Goal: Transaction & Acquisition: Purchase product/service

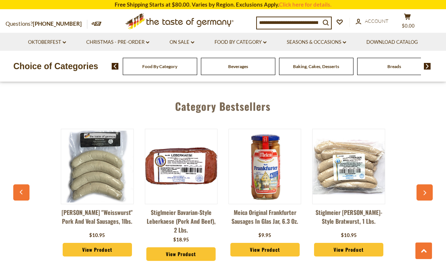
scroll to position [1887, 0]
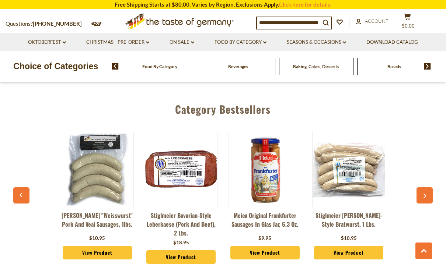
click at [425, 188] on button "button" at bounding box center [424, 196] width 16 height 16
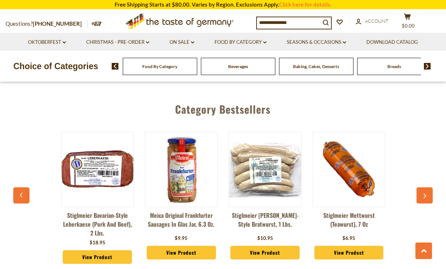
click at [427, 188] on button "button" at bounding box center [424, 196] width 16 height 16
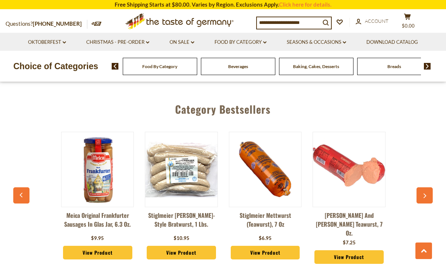
click at [430, 188] on button "button" at bounding box center [424, 196] width 16 height 16
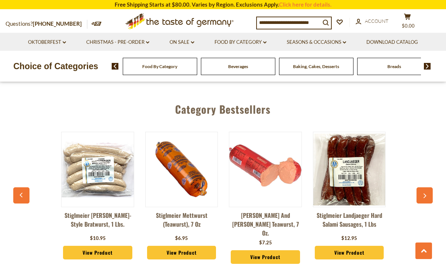
click at [430, 188] on button "button" at bounding box center [424, 196] width 16 height 16
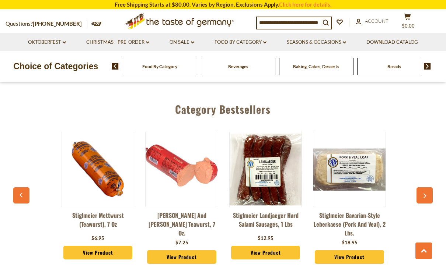
click at [431, 188] on button "button" at bounding box center [424, 196] width 16 height 16
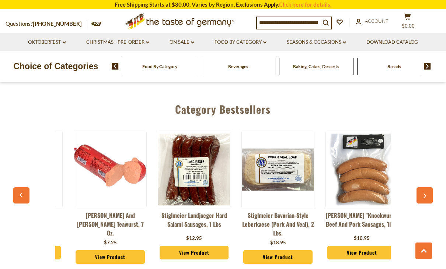
scroll to position [0, 418]
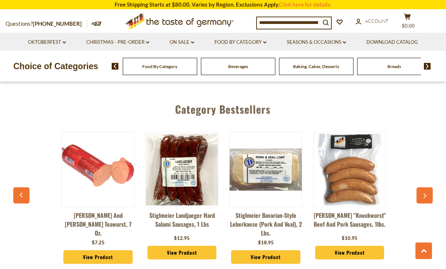
click at [426, 188] on button "button" at bounding box center [424, 196] width 16 height 16
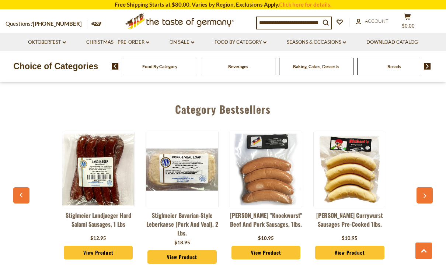
click at [426, 188] on button "button" at bounding box center [424, 196] width 16 height 16
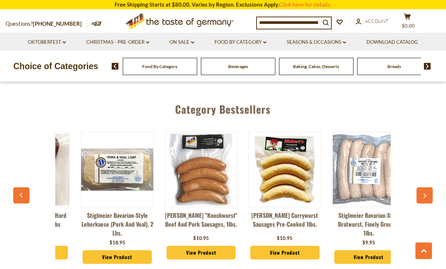
scroll to position [0, 585]
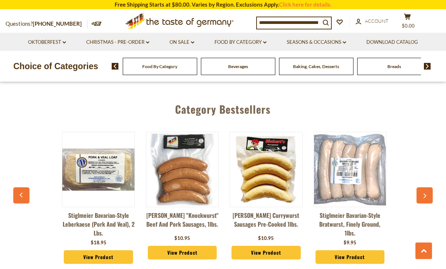
click at [423, 188] on button "button" at bounding box center [424, 196] width 16 height 16
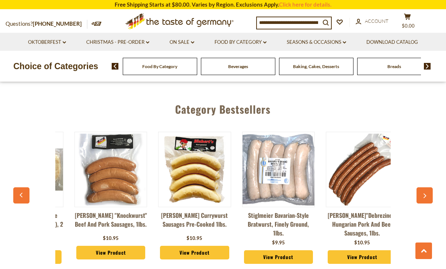
scroll to position [0, 669]
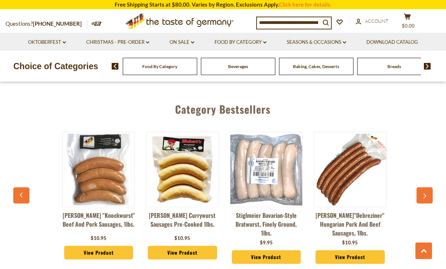
click at [425, 194] on icon "button" at bounding box center [424, 196] width 5 height 5
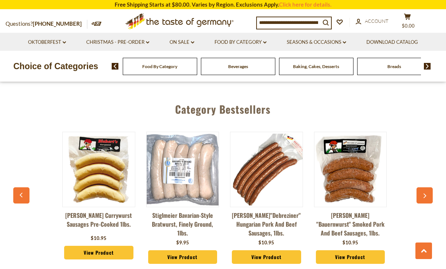
click at [427, 188] on button "button" at bounding box center [424, 196] width 16 height 16
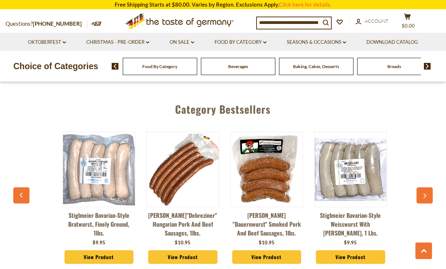
click at [427, 188] on button "button" at bounding box center [424, 196] width 16 height 16
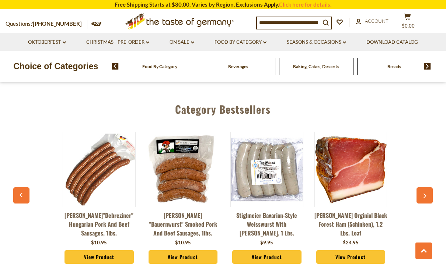
click at [428, 188] on button "button" at bounding box center [424, 196] width 16 height 16
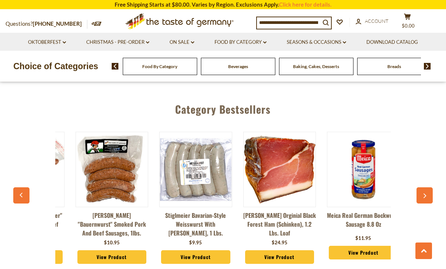
scroll to position [0, 1004]
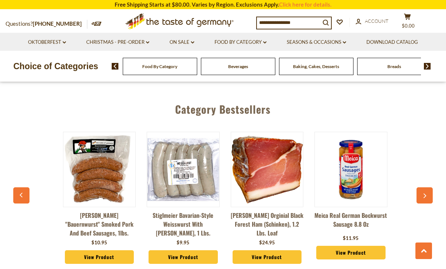
click at [427, 194] on icon "button" at bounding box center [424, 196] width 5 height 5
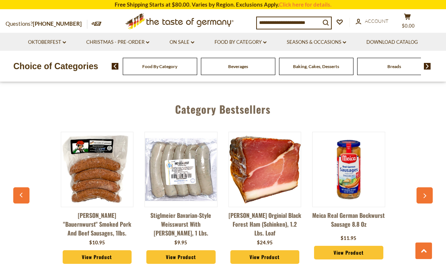
click at [430, 188] on button "button" at bounding box center [424, 196] width 16 height 16
click at [428, 188] on button "button" at bounding box center [424, 196] width 16 height 16
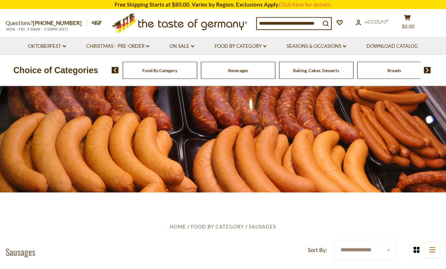
scroll to position [0, 0]
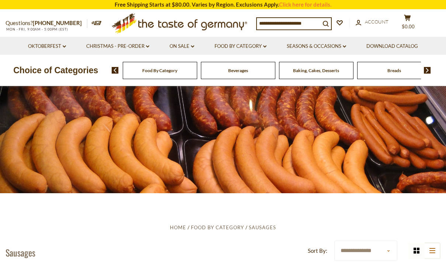
click at [327, 48] on link "Seasons & Occasions dropdown_arrow" at bounding box center [316, 46] width 59 height 8
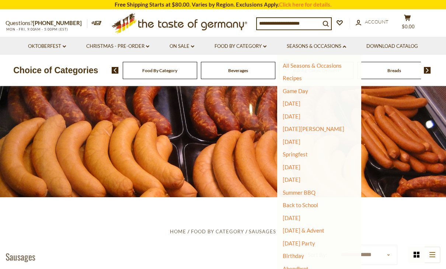
click at [263, 46] on link "Food By Category dropdown_arrow" at bounding box center [240, 46] width 52 height 8
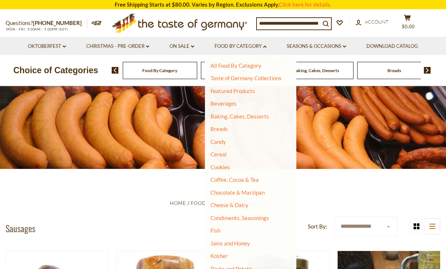
click at [312, 24] on input at bounding box center [288, 23] width 63 height 10
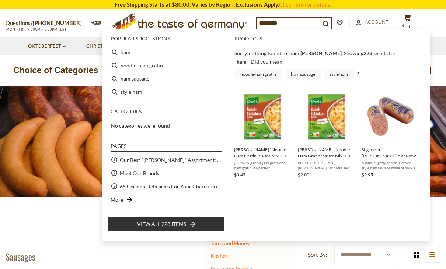
click at [300, 23] on input "********" at bounding box center [288, 23] width 63 height 10
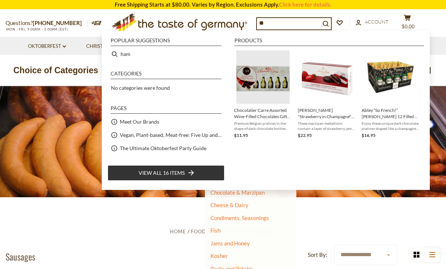
type input "*"
